Goal: Check status: Check status

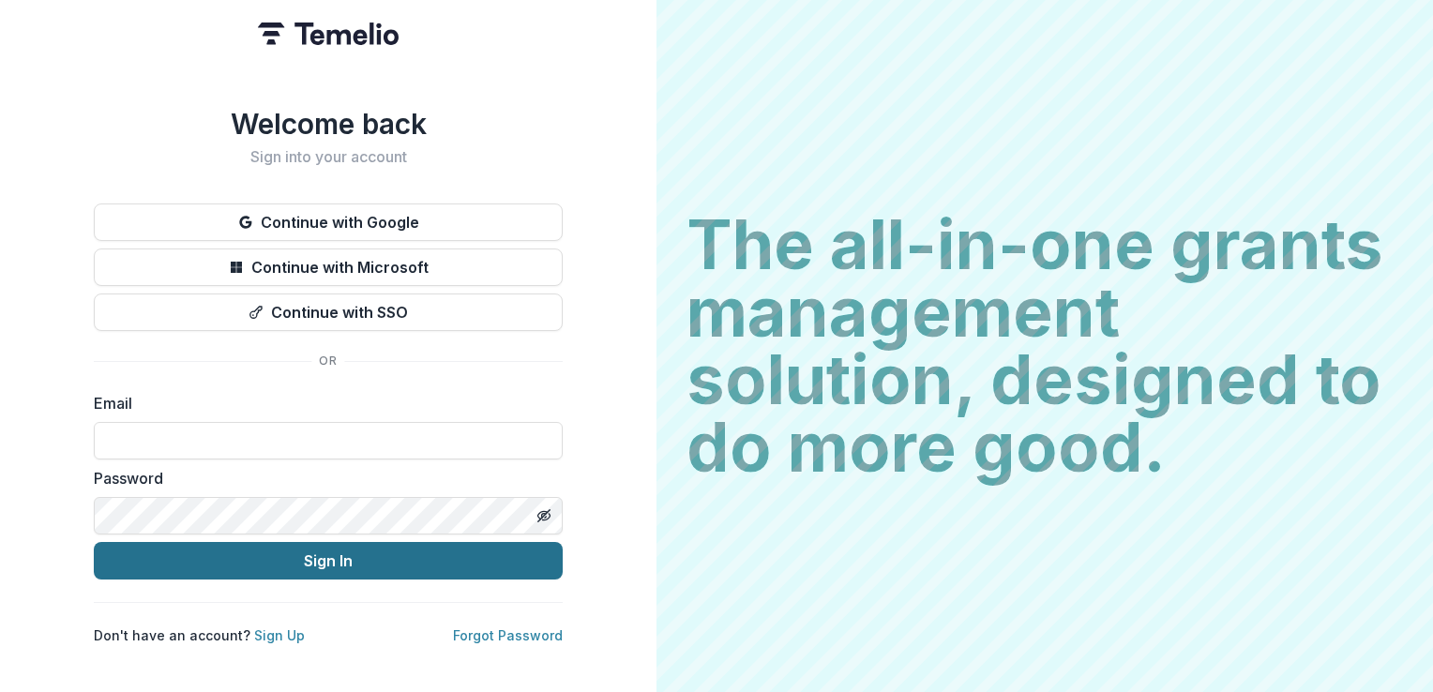
type input "**********"
click at [290, 559] on button "Sign In" at bounding box center [328, 561] width 469 height 38
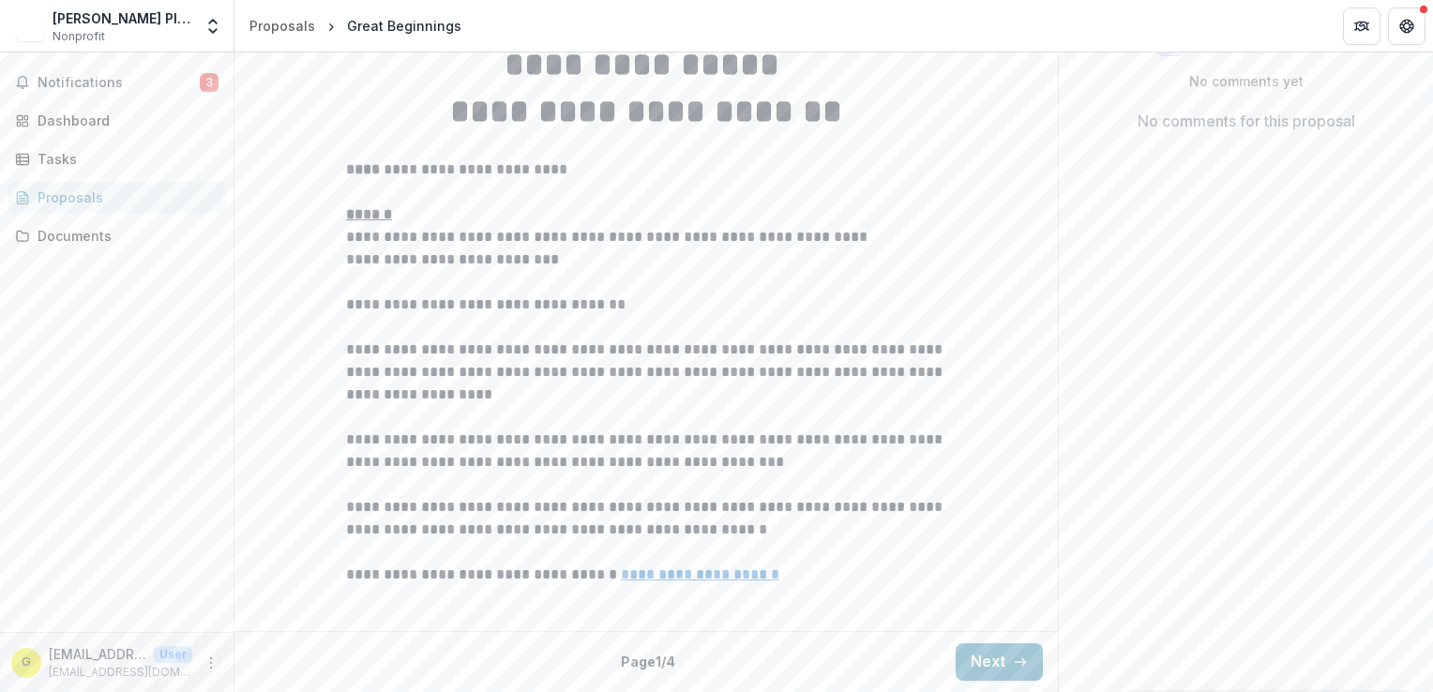
scroll to position [518, 0]
click at [1018, 662] on line "button" at bounding box center [1019, 662] width 10 height 0
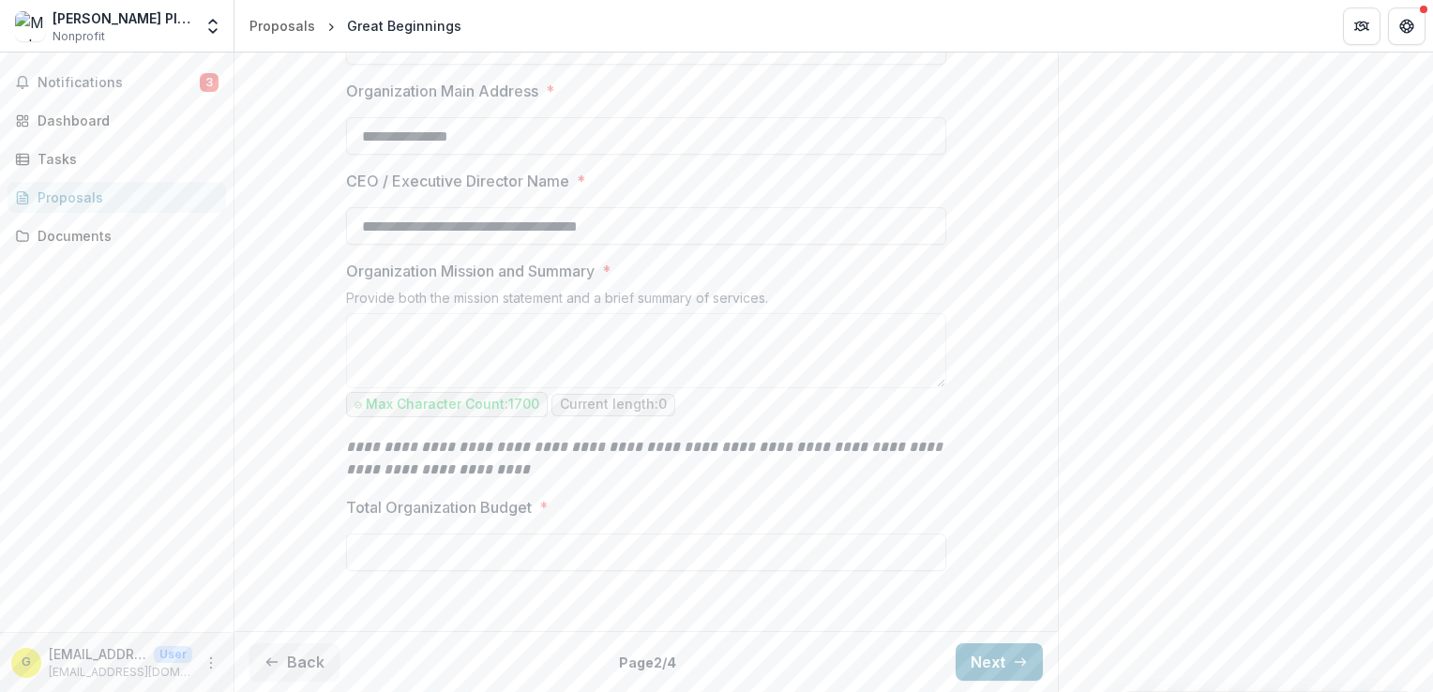
scroll to position [632, 0]
click at [1000, 663] on button "Next" at bounding box center [998, 662] width 87 height 38
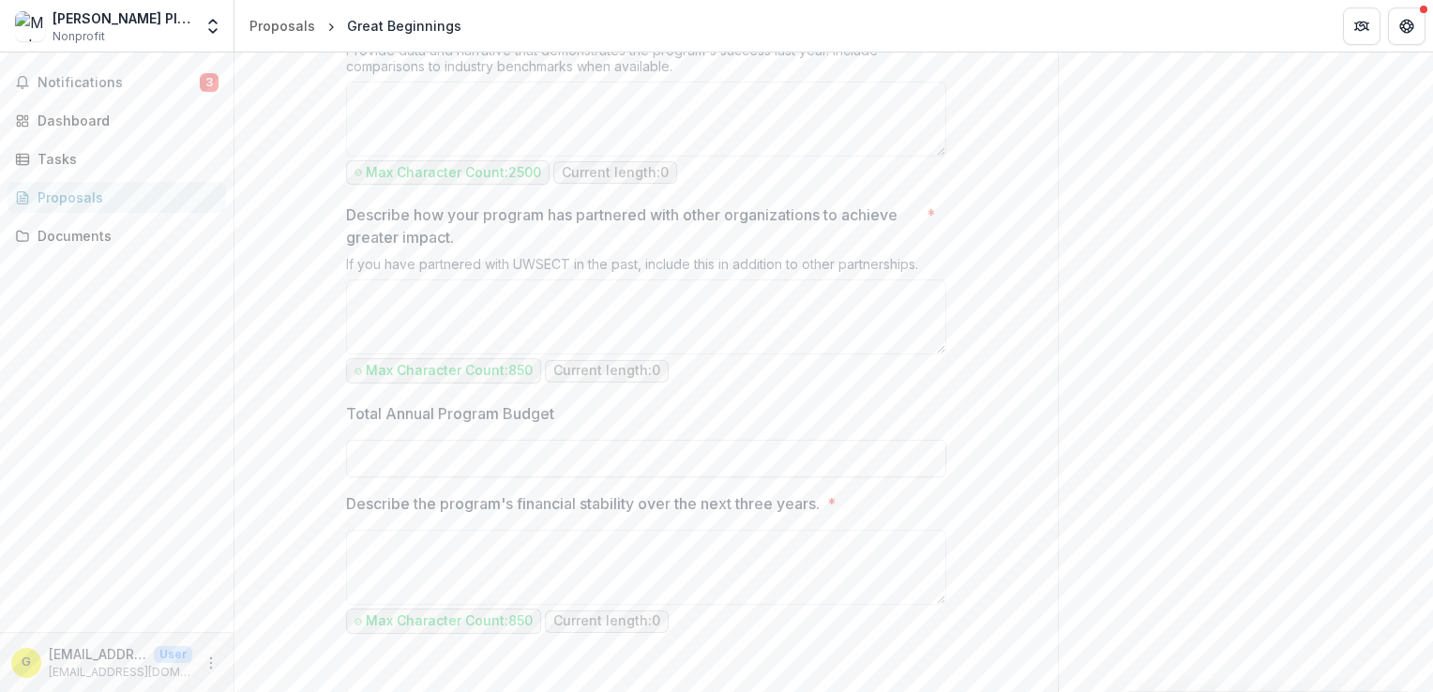
scroll to position [1943, 0]
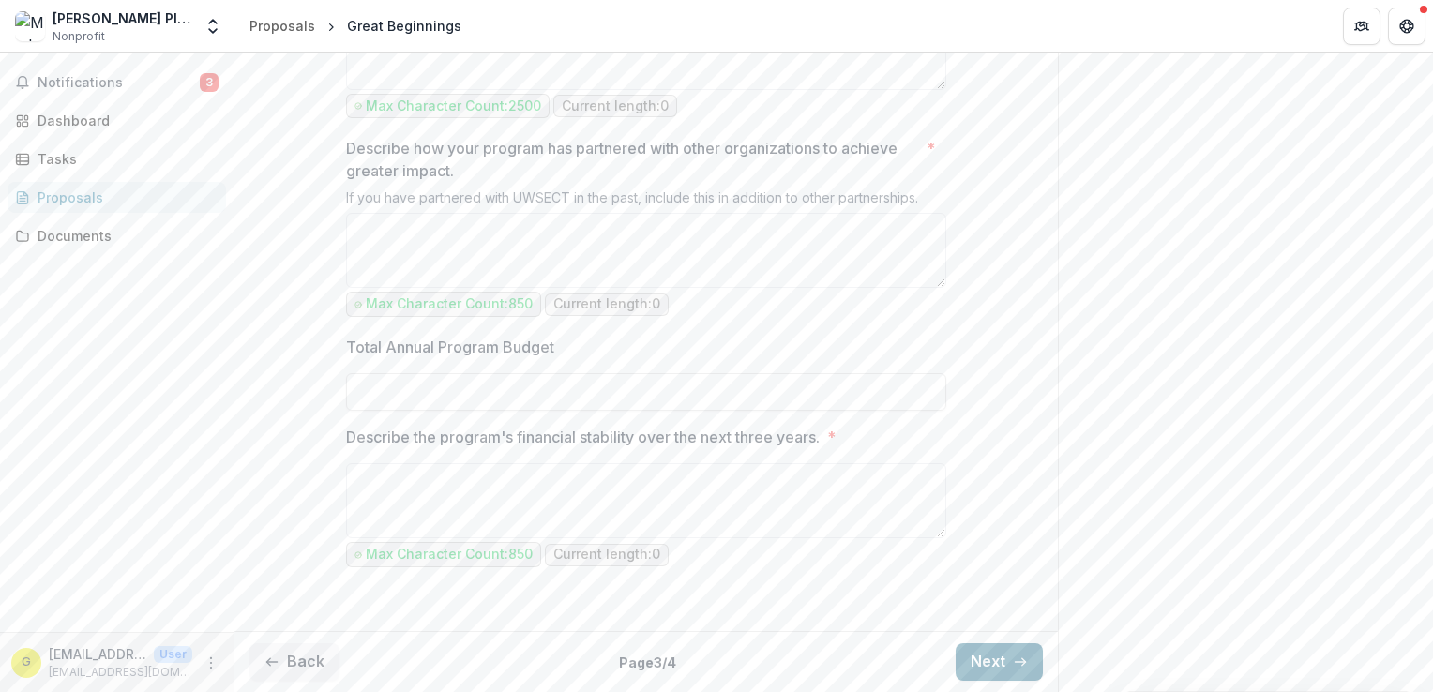
click at [1013, 666] on icon "button" at bounding box center [1020, 661] width 15 height 15
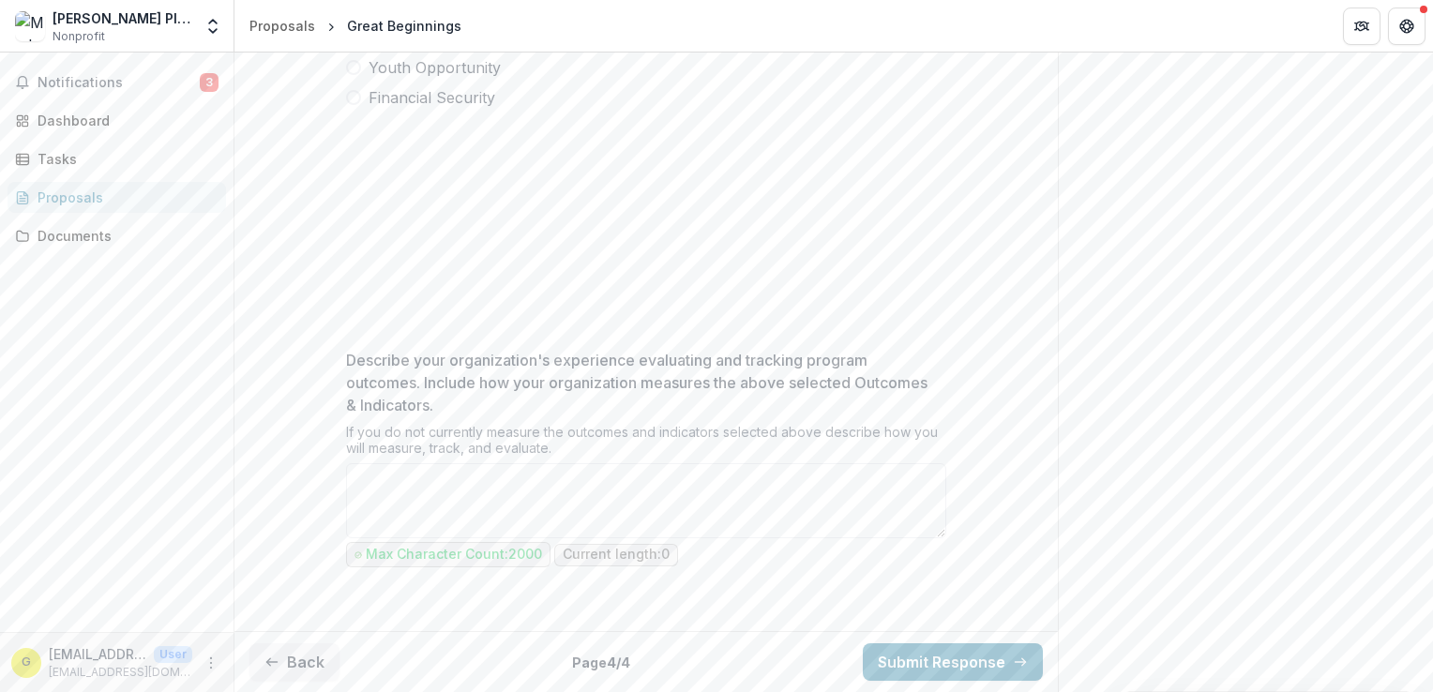
scroll to position [745, 0]
click at [300, 663] on button "Back" at bounding box center [294, 662] width 90 height 38
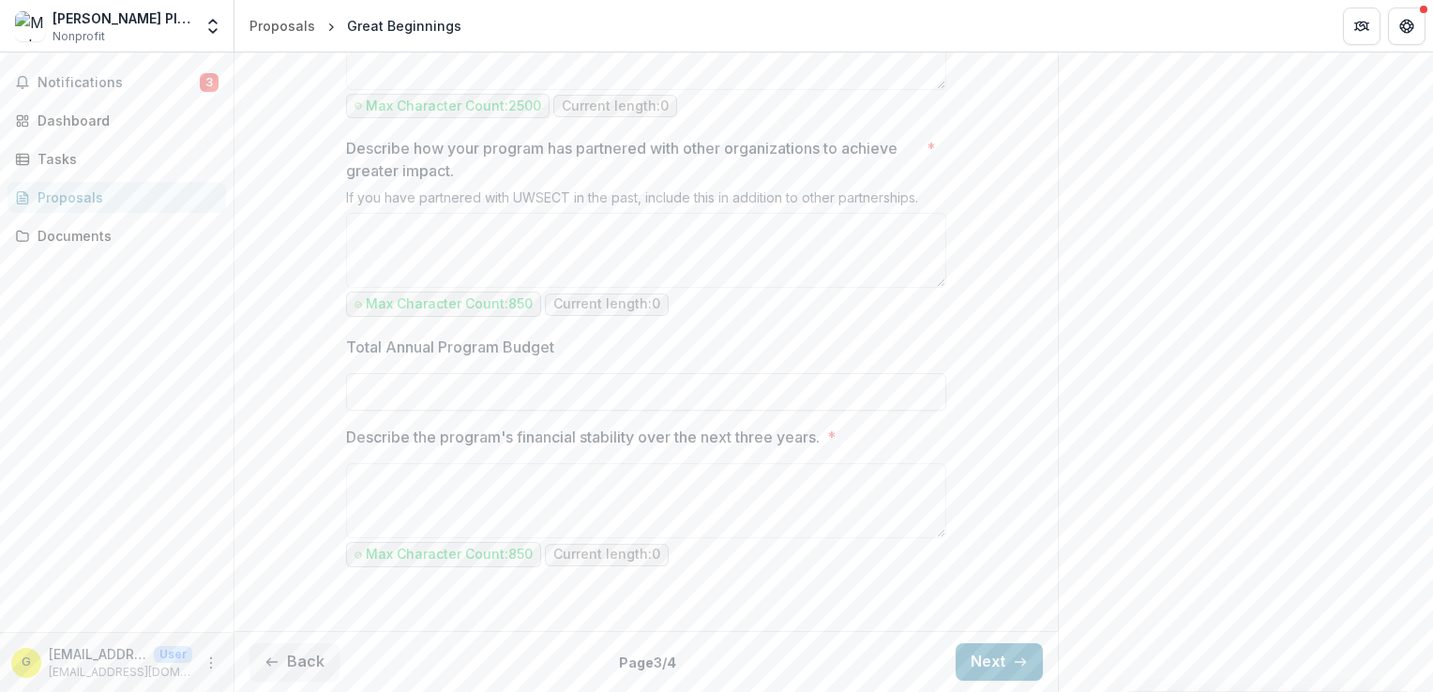
scroll to position [1943, 0]
click at [277, 660] on icon "button" at bounding box center [271, 661] width 15 height 15
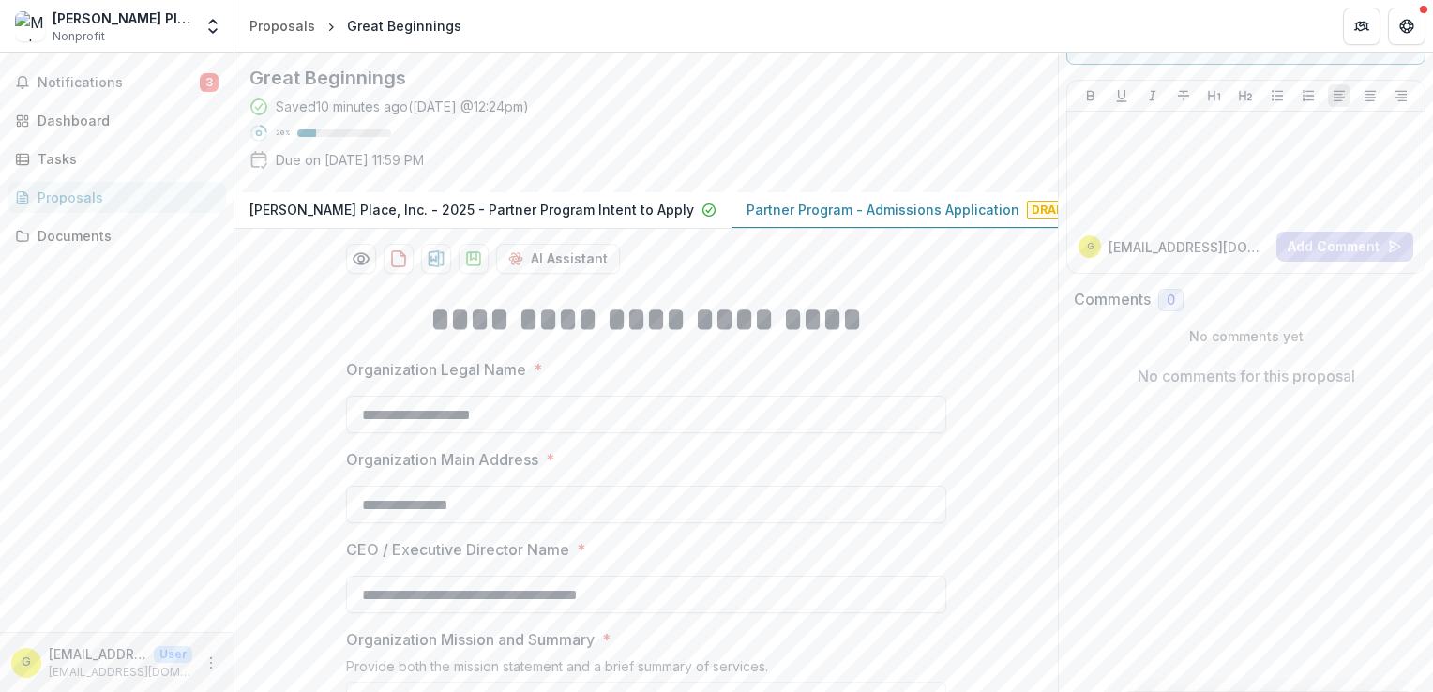
scroll to position [0, 0]
